Goal: Check status: Check status

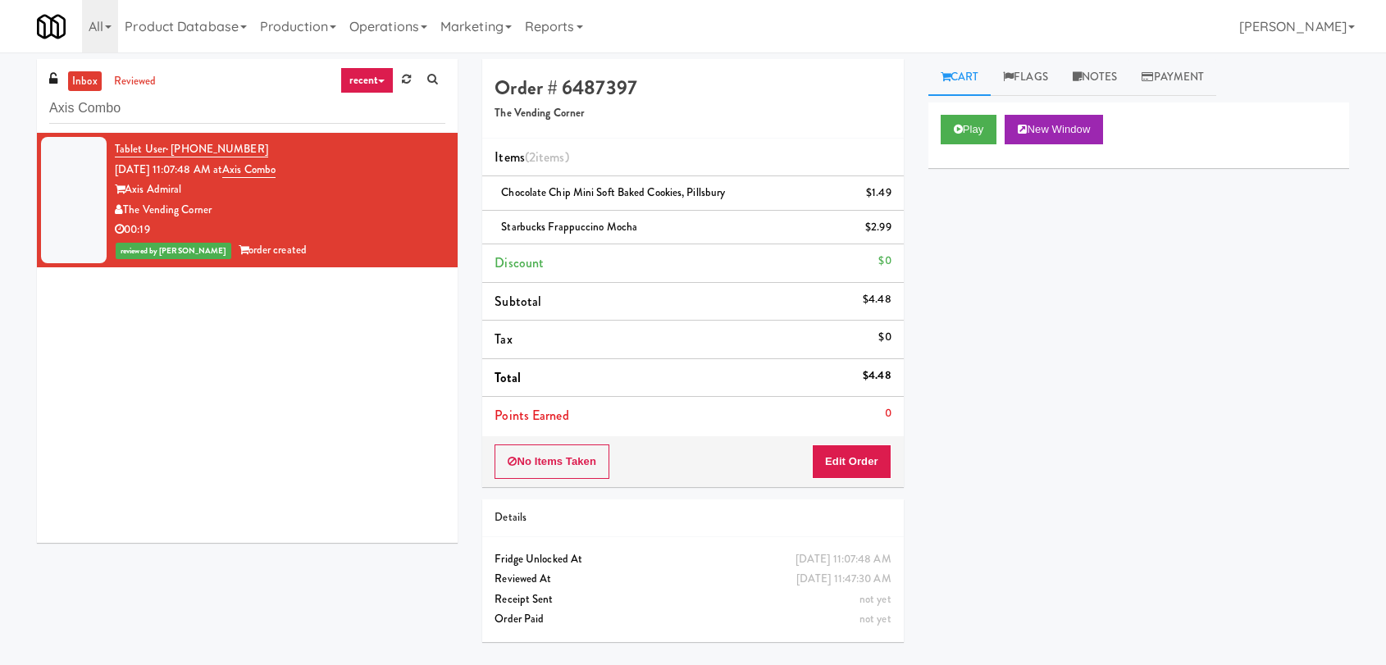
click at [0, 103] on div "inbox reviewed recent all unclear take inventory issue suspicious failed recent…" at bounding box center [693, 358] width 1386 height 599
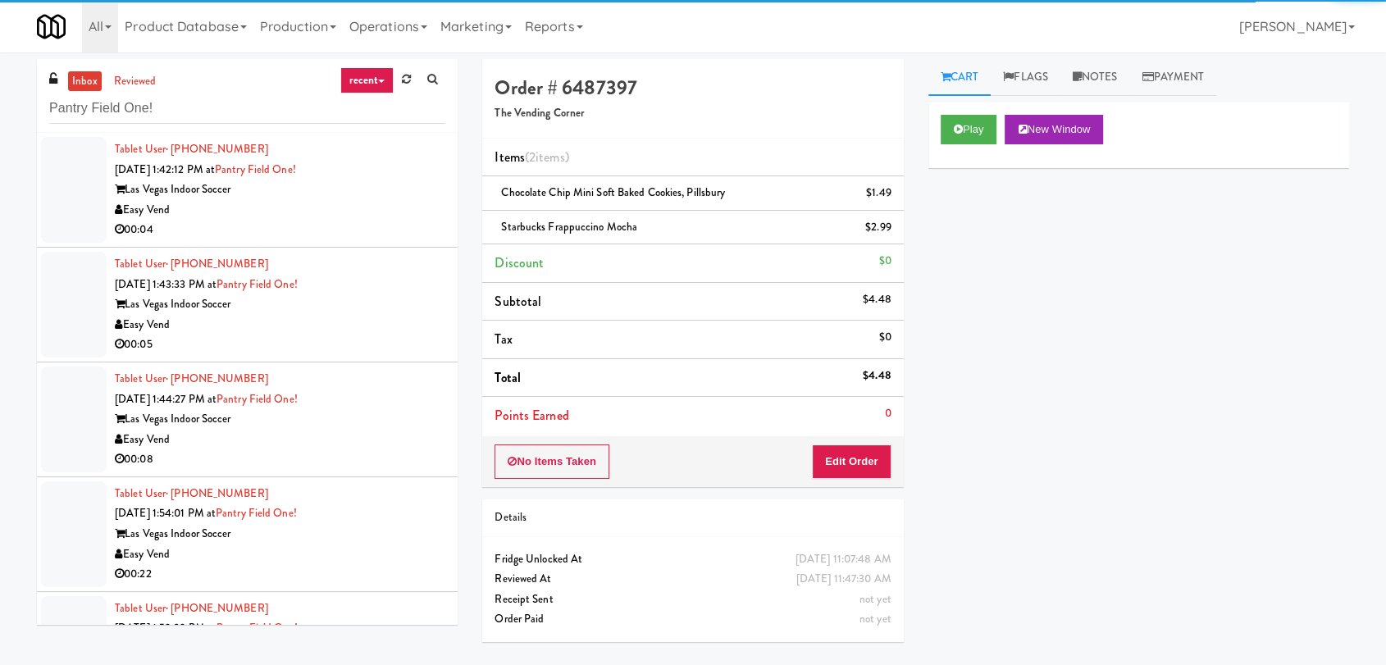
type input "Pantry Field One!"
click at [364, 248] on li "Tablet User · (702) 764-5922 [DATE] 1:43:33 PM at [GEOGRAPHIC_DATA] One! Las Ve…" at bounding box center [247, 305] width 421 height 115
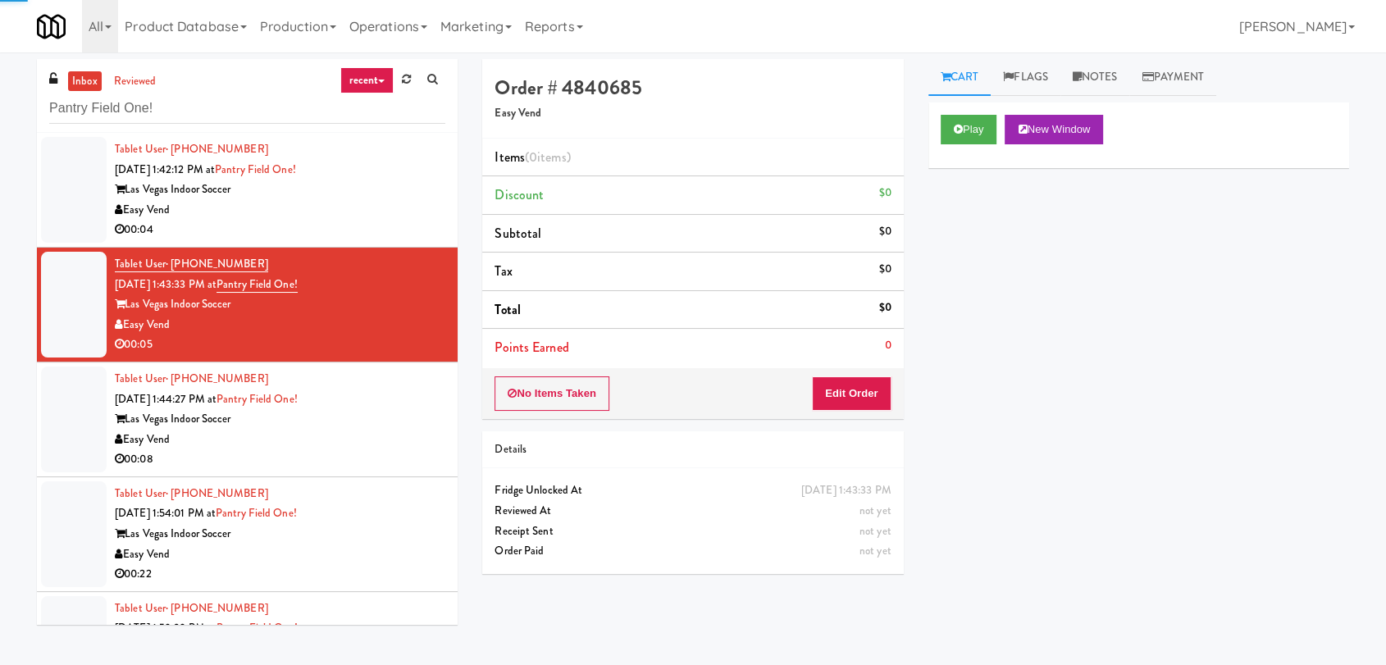
click at [361, 224] on div "00:04" at bounding box center [280, 230] width 330 height 21
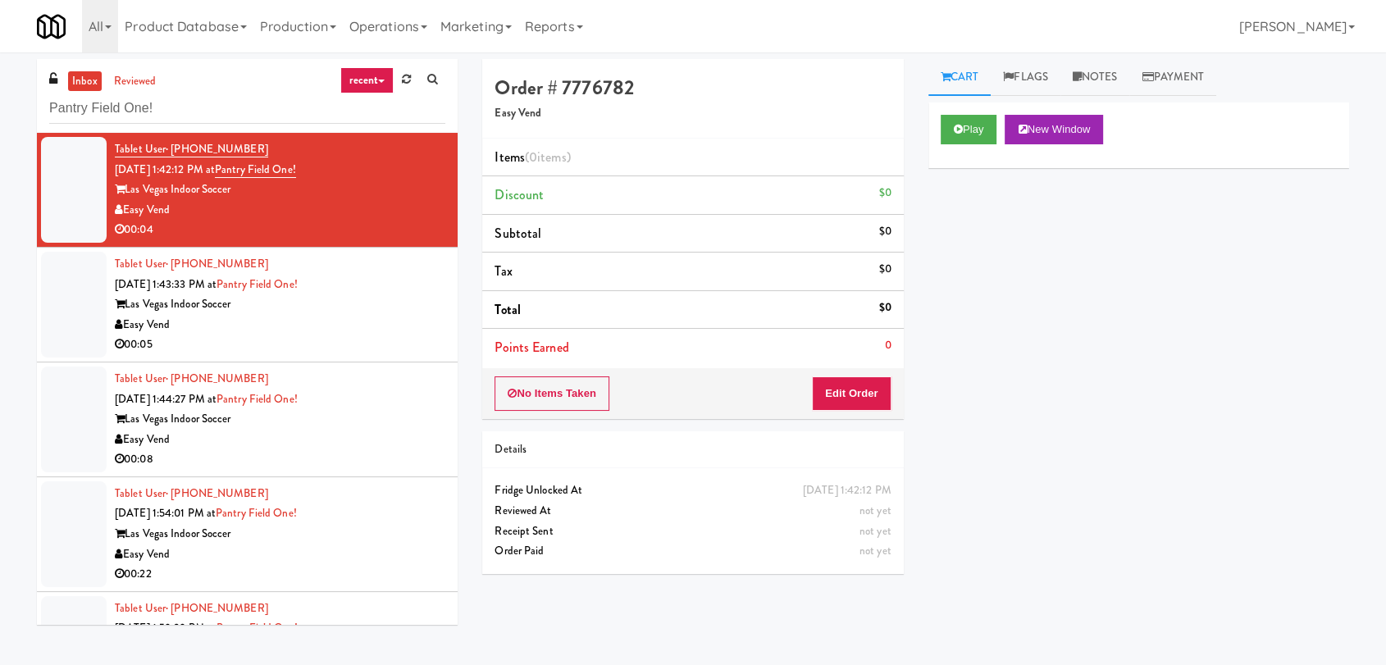
click at [329, 293] on div "Tablet User · (702) 764-5922 [DATE] 1:43:33 PM at [GEOGRAPHIC_DATA] One! Las Ve…" at bounding box center [280, 304] width 330 height 101
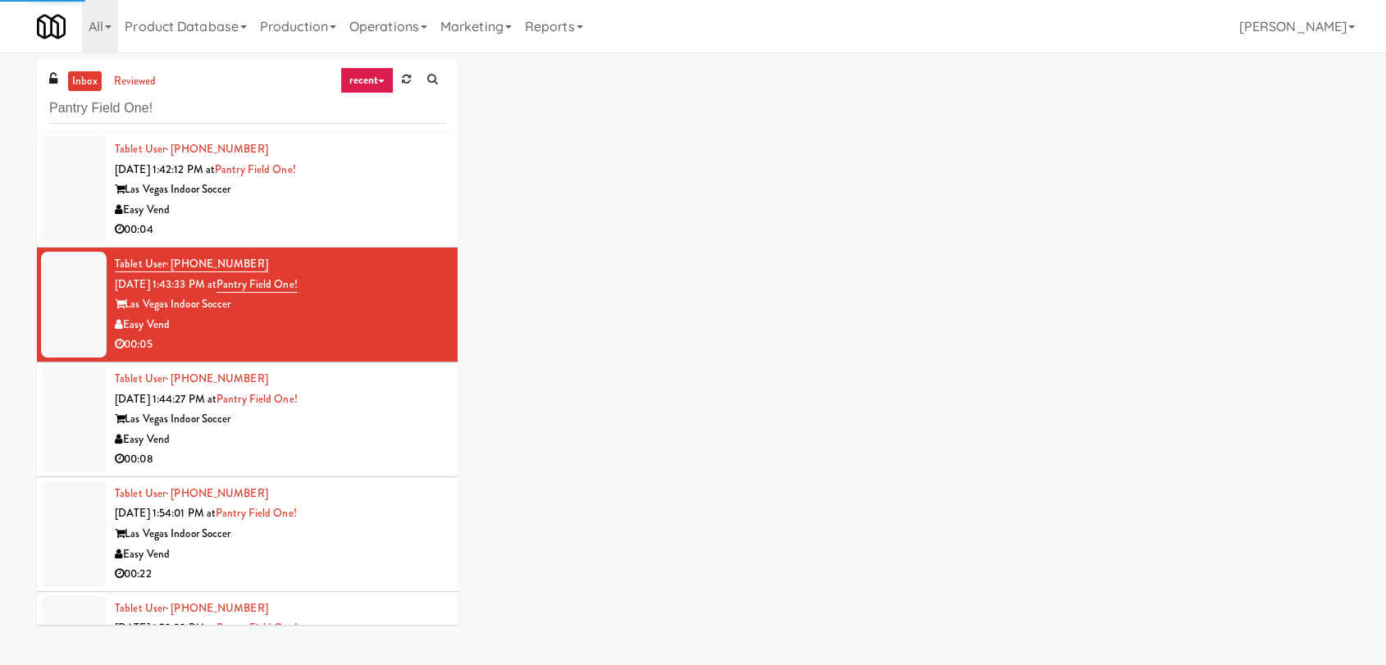
click at [360, 224] on div "00:04" at bounding box center [280, 230] width 330 height 21
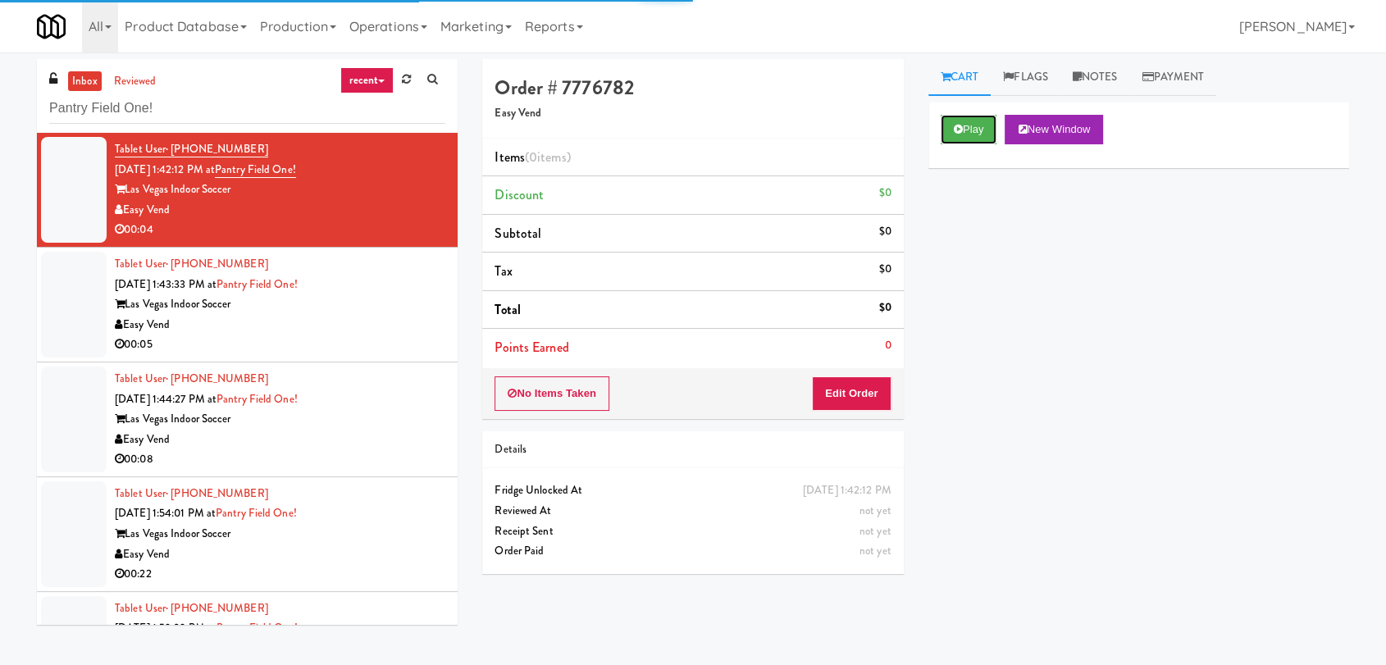
click at [954, 137] on button "Play" at bounding box center [969, 130] width 57 height 30
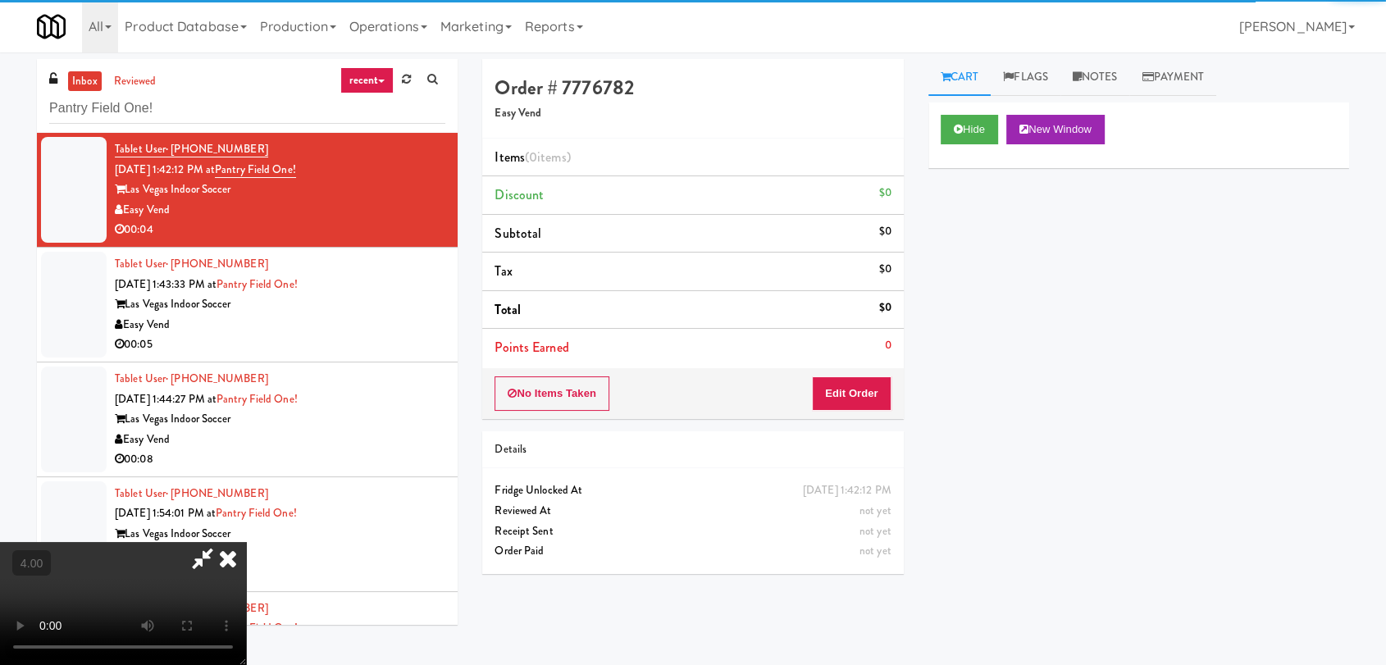
click at [858, 368] on div "No Items Taken Edit Order" at bounding box center [692, 393] width 421 height 51
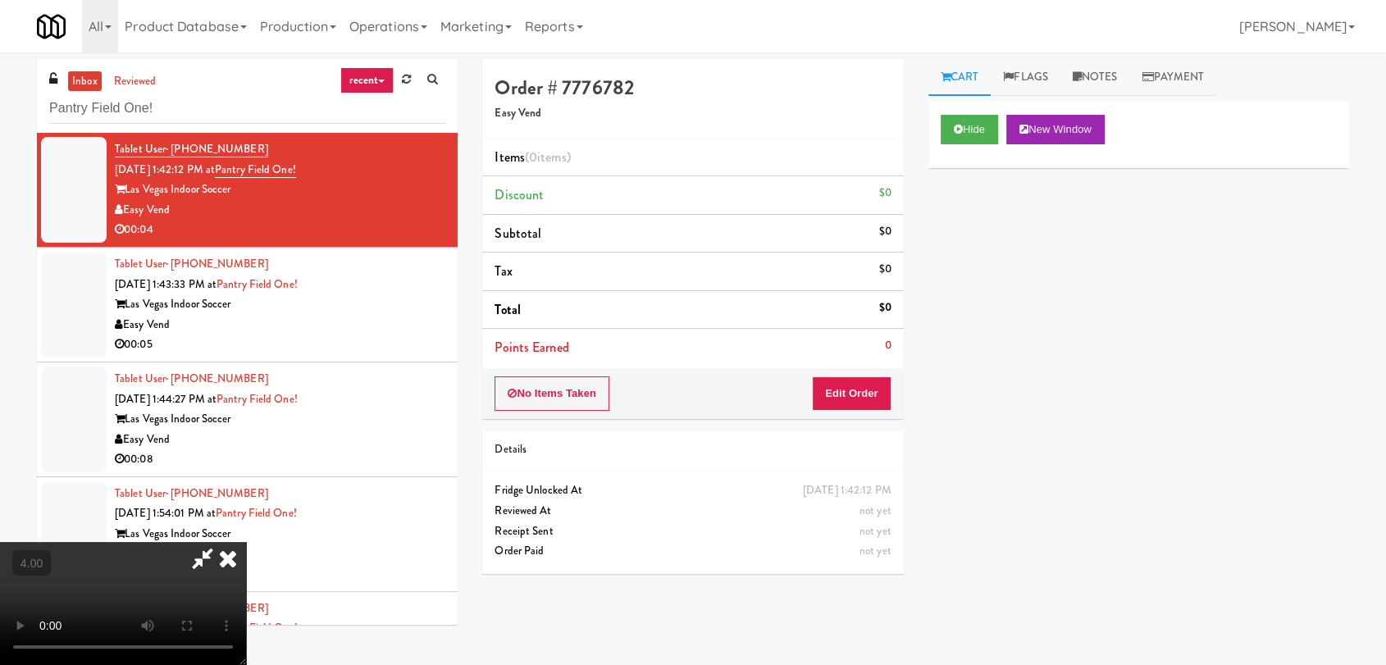
click at [857, 374] on div "No Items Taken Edit Order" at bounding box center [692, 393] width 421 height 51
click at [863, 386] on button "Edit Order" at bounding box center [852, 393] width 80 height 34
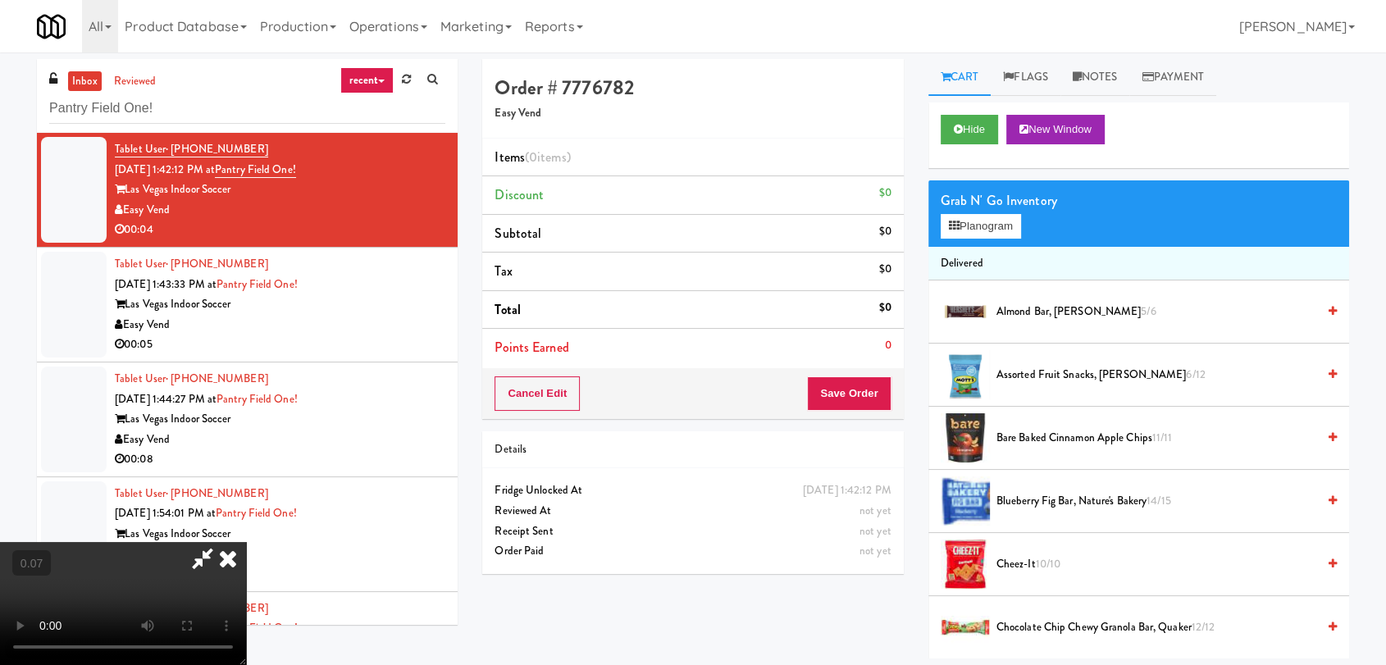
scroll to position [250, 0]
click at [218, 542] on video at bounding box center [123, 603] width 246 height 123
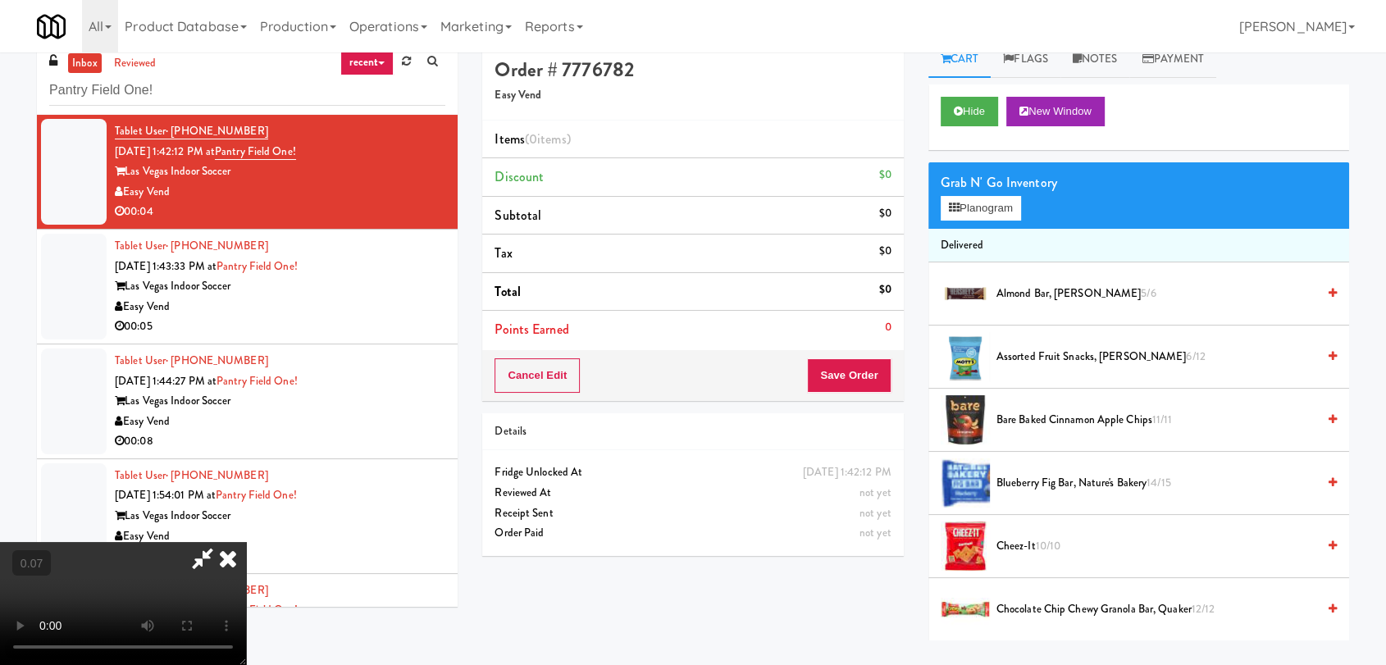
scroll to position [0, 0]
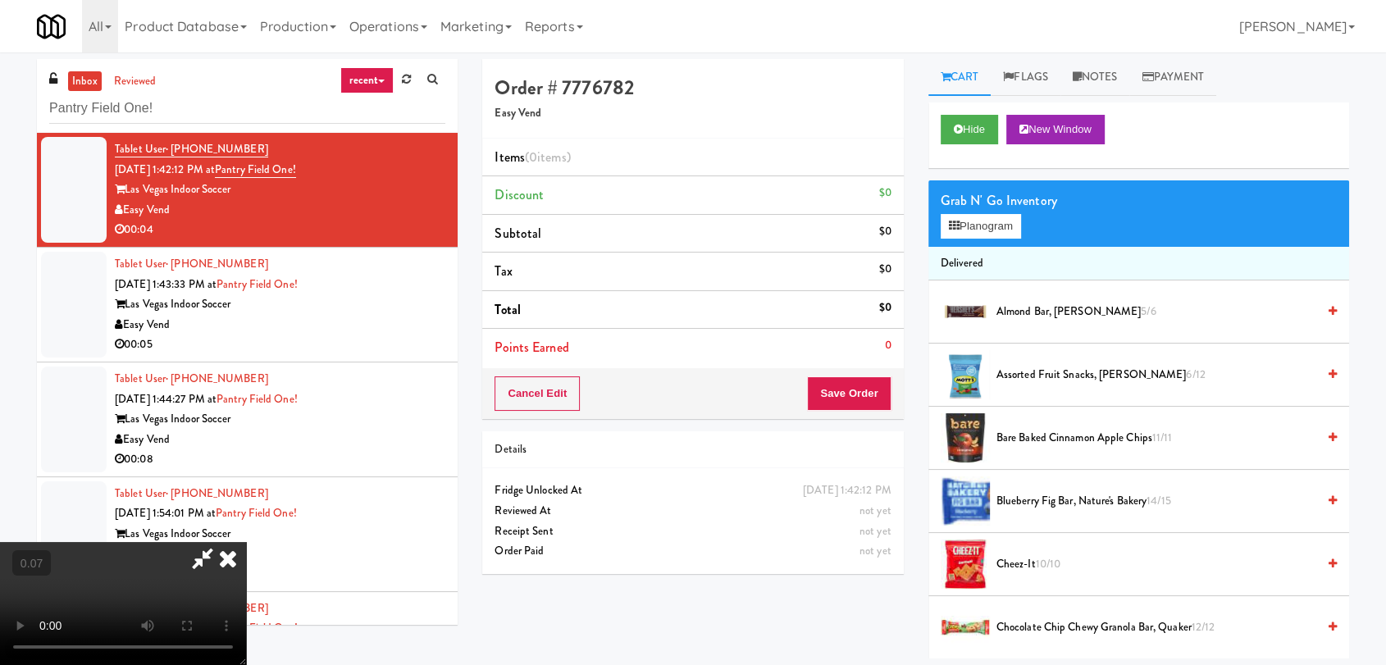
click at [246, 542] on icon at bounding box center [228, 558] width 36 height 33
